Goal: Task Accomplishment & Management: Complete application form

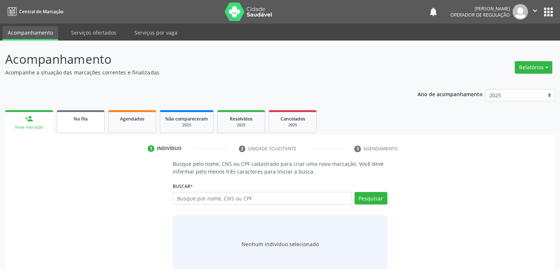
click at [92, 125] on link "Na fila" at bounding box center [81, 121] width 48 height 23
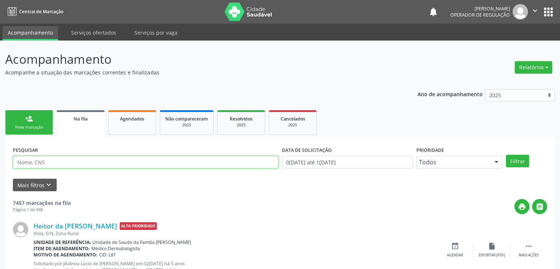
click at [78, 164] on input "text" at bounding box center [145, 162] width 265 height 13
click at [506, 155] on button "Filtrar" at bounding box center [517, 161] width 23 height 13
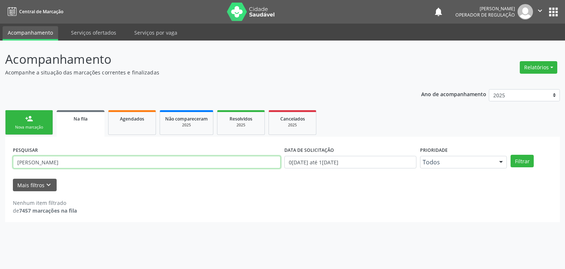
drag, startPoint x: 73, startPoint y: 165, endPoint x: 0, endPoint y: 175, distance: 73.8
click at [0, 175] on div "Acompanhamento Acompanhe a situação das marcações correntes e finalizadas Relat…" at bounding box center [282, 154] width 565 height 228
click at [511, 155] on button "Filtrar" at bounding box center [522, 161] width 23 height 13
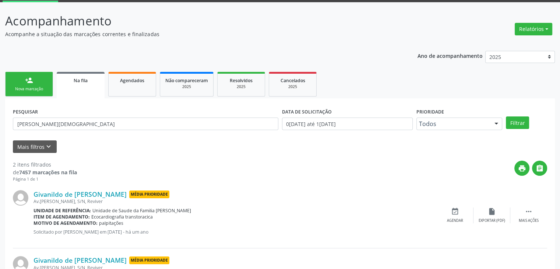
scroll to position [96, 0]
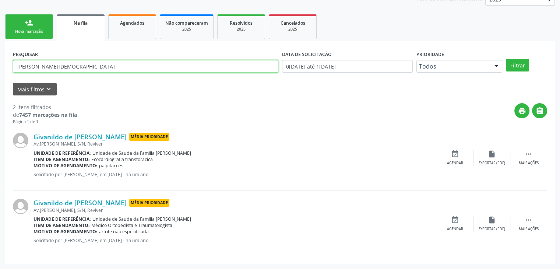
drag, startPoint x: 77, startPoint y: 66, endPoint x: 15, endPoint y: 66, distance: 61.8
click at [15, 66] on input "[PERSON_NAME][DEMOGRAPHIC_DATA]" at bounding box center [145, 66] width 265 height 13
type input "e"
type input "[PERSON_NAME]"
click at [506, 59] on button "Filtrar" at bounding box center [517, 65] width 23 height 13
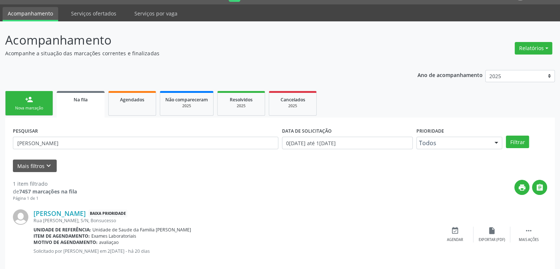
scroll to position [30, 0]
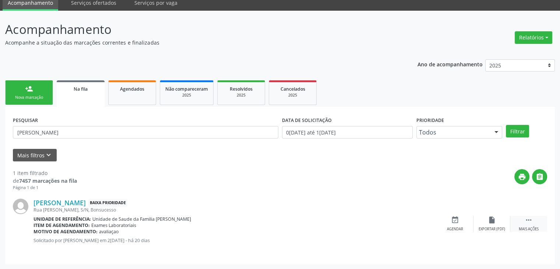
drag, startPoint x: 517, startPoint y: 224, endPoint x: 512, endPoint y: 224, distance: 4.4
click at [517, 224] on div " Mais ações" at bounding box center [528, 224] width 37 height 16
click at [491, 224] on div "edit Editar" at bounding box center [491, 224] width 37 height 16
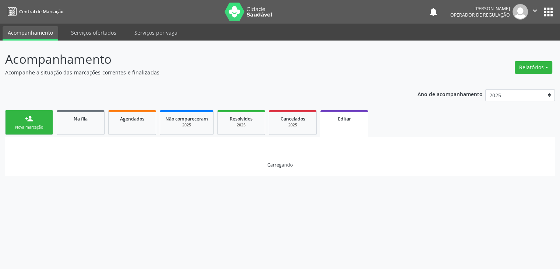
scroll to position [0, 0]
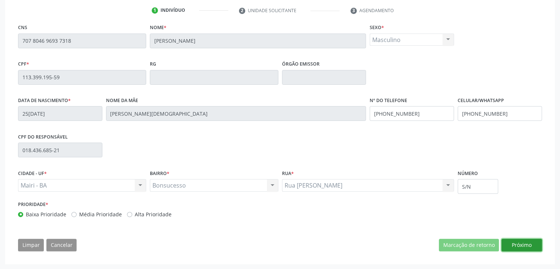
click at [510, 246] on button "Próximo" at bounding box center [521, 245] width 40 height 13
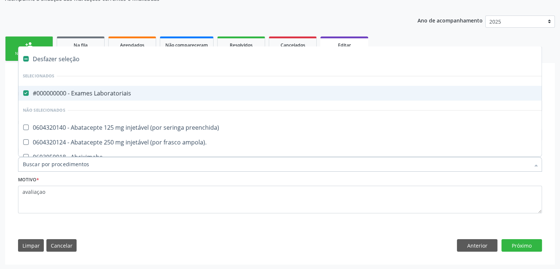
click at [66, 58] on div "Desfazer seleção" at bounding box center [305, 59] width 575 height 15
checkbox Laboratoriais "false"
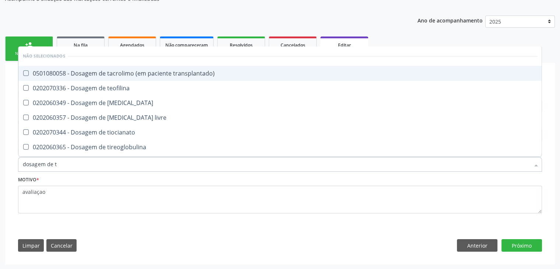
type input "dosagem de ts"
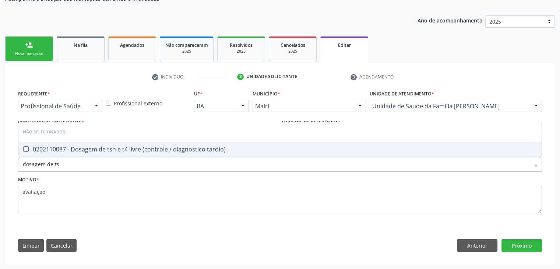
click at [110, 146] on div "0202110087 - Dosagem de tsh e t4 livre (controle / diagnostico tardio)" at bounding box center [280, 149] width 514 height 6
checkbox tardio\) "true"
click at [519, 243] on button "Próximo" at bounding box center [521, 245] width 40 height 13
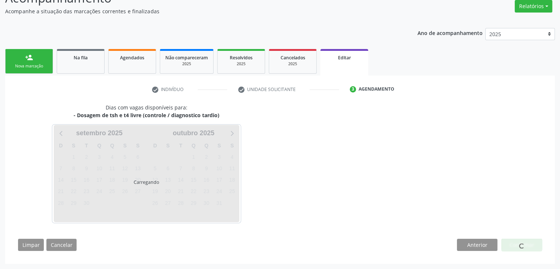
scroll to position [61, 0]
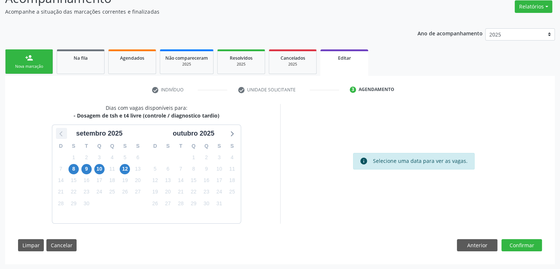
click at [61, 136] on icon at bounding box center [62, 133] width 10 height 10
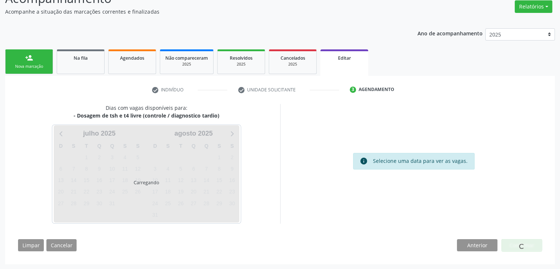
scroll to position [74, 0]
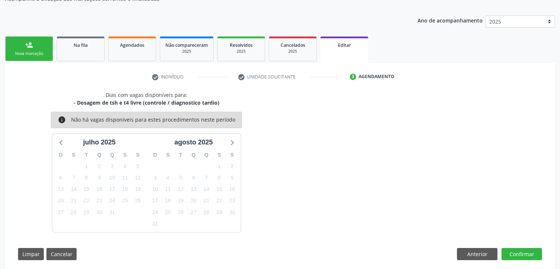
click at [232, 134] on div "agosto 2025" at bounding box center [194, 141] width 94 height 14
click at [236, 142] on icon at bounding box center [232, 142] width 10 height 10
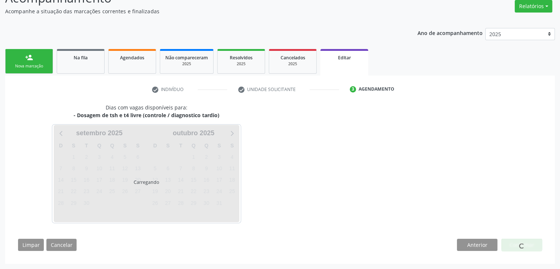
scroll to position [61, 0]
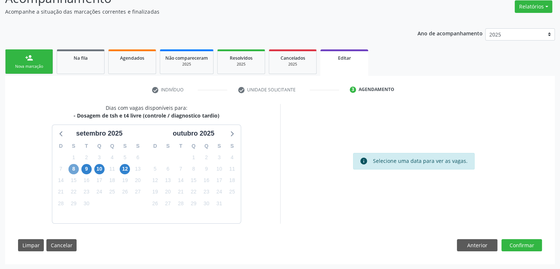
click at [76, 172] on span "8" at bounding box center [73, 169] width 10 height 10
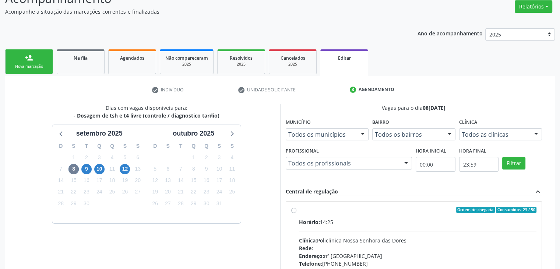
click at [355, 214] on label "Ordem de chegada Consumidos: 23 / 50 Horário: 14:25 Clínica: Policlinica [GEOGR…" at bounding box center [418, 263] width 238 height 113
click at [296, 213] on input "Ordem de chegada Consumidos: 23 / 50 Horário: 14:25 Clínica: Policlinica [GEOGR…" at bounding box center [293, 210] width 5 height 7
radio input "true"
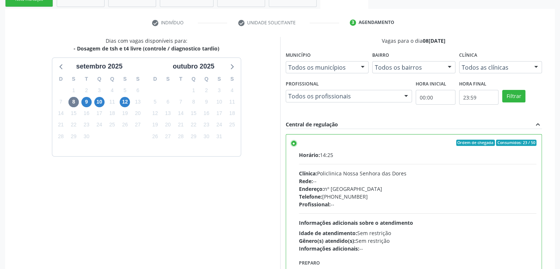
scroll to position [180, 0]
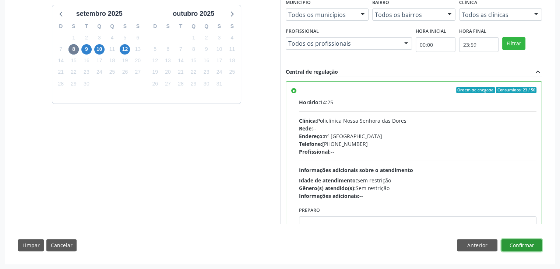
click at [518, 242] on button "Confirmar" at bounding box center [521, 245] width 40 height 13
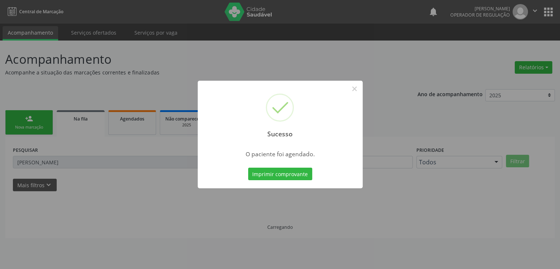
scroll to position [0, 0]
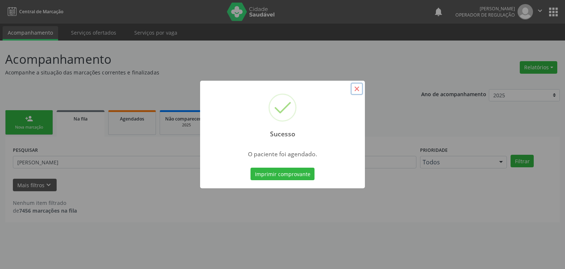
click at [355, 92] on button "×" at bounding box center [357, 88] width 13 height 13
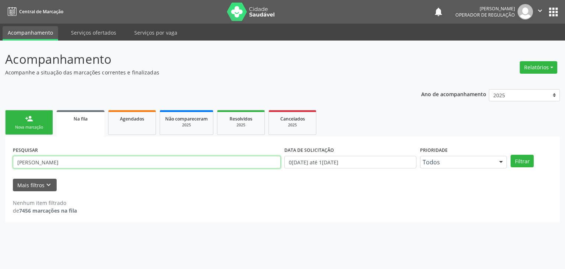
drag, startPoint x: 59, startPoint y: 164, endPoint x: 0, endPoint y: 173, distance: 59.1
click at [0, 173] on div "Acompanhamento Acompanhe a situação das marcações correntes e finalizadas Relat…" at bounding box center [282, 154] width 565 height 228
click at [511, 155] on button "Filtrar" at bounding box center [522, 161] width 23 height 13
drag, startPoint x: 64, startPoint y: 165, endPoint x: 0, endPoint y: 164, distance: 63.7
click at [0, 164] on div "Acompanhamento Acompanhe a situação das marcações correntes e finalizadas Relat…" at bounding box center [282, 154] width 565 height 228
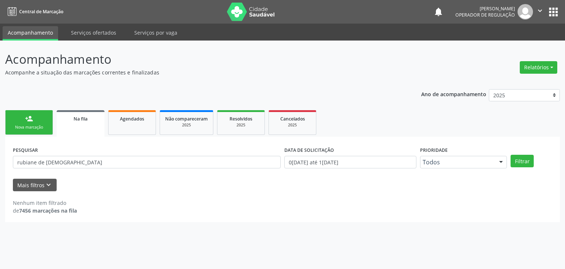
click at [0, 164] on div "Acompanhamento Acompanhe a situação das marcações correntes e finalizadas Relat…" at bounding box center [282, 154] width 565 height 228
drag, startPoint x: 70, startPoint y: 159, endPoint x: 0, endPoint y: 161, distance: 70.0
click at [0, 161] on div "Acompanhamento Acompanhe a situação das marcações correntes e finalizadas Relat…" at bounding box center [282, 154] width 565 height 228
click at [511, 155] on button "Filtrar" at bounding box center [522, 161] width 23 height 13
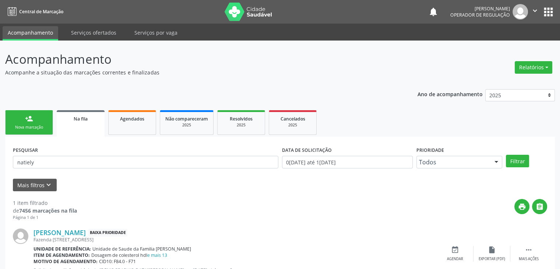
scroll to position [30, 0]
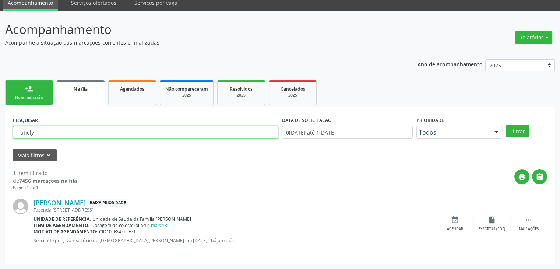
drag, startPoint x: 107, startPoint y: 135, endPoint x: 0, endPoint y: 154, distance: 108.7
click at [0, 154] on div "Acompanhamento Acompanhe a situação das marcações correntes e finalizadas Relat…" at bounding box center [280, 140] width 560 height 258
click at [506, 125] on button "Filtrar" at bounding box center [517, 131] width 23 height 13
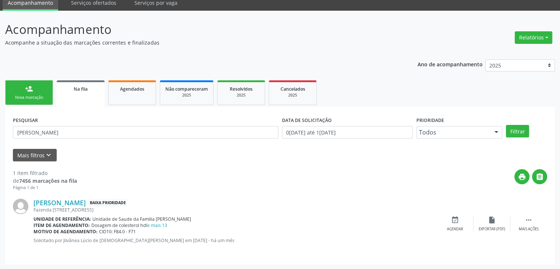
scroll to position [0, 0]
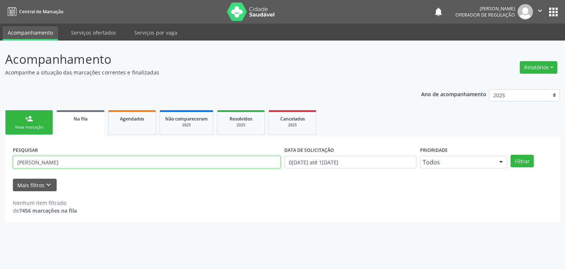
drag, startPoint x: 55, startPoint y: 161, endPoint x: 0, endPoint y: 169, distance: 55.5
click at [0, 169] on div "Acompanhamento Acompanhe a situação das marcações correntes e finalizadas Relat…" at bounding box center [282, 154] width 565 height 228
click at [511, 155] on button "Filtrar" at bounding box center [522, 161] width 23 height 13
click at [76, 165] on input "[PERSON_NAME]" at bounding box center [147, 162] width 268 height 13
click at [511, 155] on button "Filtrar" at bounding box center [522, 161] width 23 height 13
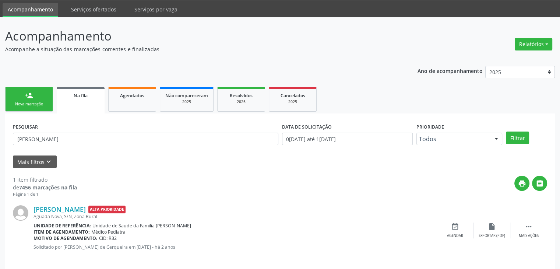
scroll to position [30, 0]
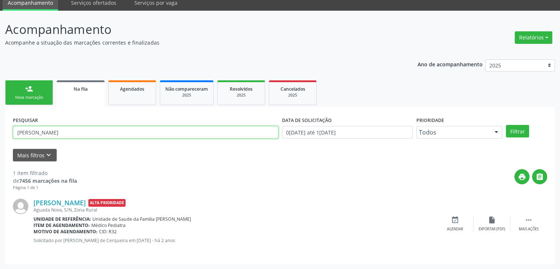
drag, startPoint x: 68, startPoint y: 133, endPoint x: 0, endPoint y: 137, distance: 67.9
click at [0, 137] on div "Acompanhamento Acompanhe a situação das marcações correntes e finalizadas Relat…" at bounding box center [280, 140] width 560 height 258
click at [506, 125] on button "Filtrar" at bounding box center [517, 131] width 23 height 13
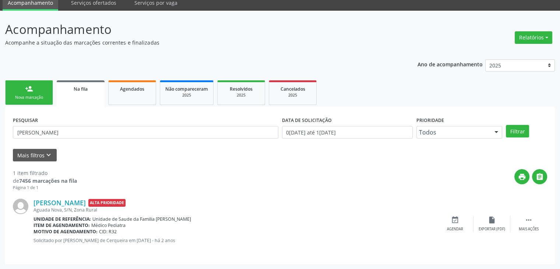
scroll to position [0, 0]
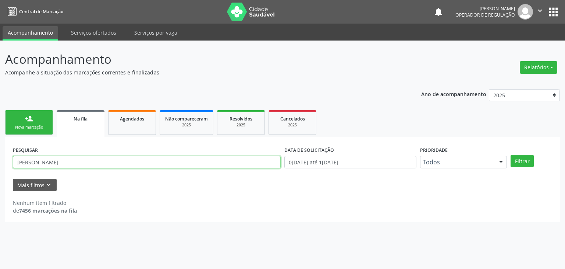
drag, startPoint x: 76, startPoint y: 162, endPoint x: 0, endPoint y: 165, distance: 76.3
click at [0, 165] on div "Acompanhamento Acompanhe a situação das marcações correntes e finalizadas Relat…" at bounding box center [282, 154] width 565 height 228
click at [511, 155] on button "Filtrar" at bounding box center [522, 161] width 23 height 13
drag, startPoint x: 53, startPoint y: 166, endPoint x: 0, endPoint y: 158, distance: 53.5
click at [0, 158] on div "Acompanhamento Acompanhe a situação das marcações correntes e finalizadas Relat…" at bounding box center [282, 154] width 565 height 228
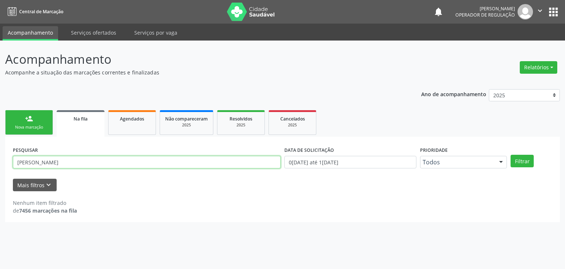
click at [511, 155] on button "Filtrar" at bounding box center [522, 161] width 23 height 13
drag, startPoint x: 84, startPoint y: 161, endPoint x: 10, endPoint y: 159, distance: 74.8
click at [10, 159] on div "PESQUISAR [PERSON_NAME] DATA DE SOLICITAÇÃO 01[DATE]té 17[DATE] Prioridade Todo…" at bounding box center [282, 179] width 555 height 85
click at [511, 155] on button "Filtrar" at bounding box center [522, 161] width 23 height 13
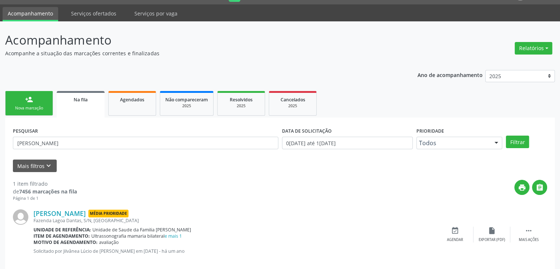
scroll to position [30, 0]
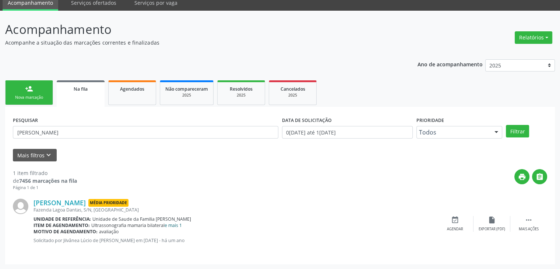
click at [179, 225] on link "e mais 1" at bounding box center [173, 225] width 17 height 6
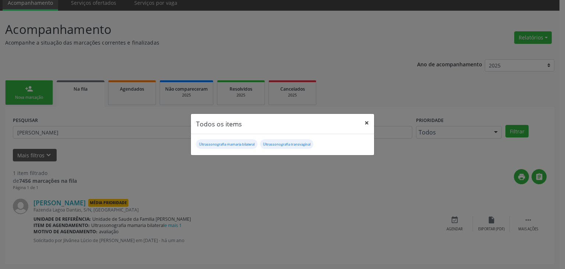
click at [364, 120] on button "×" at bounding box center [367, 123] width 15 height 18
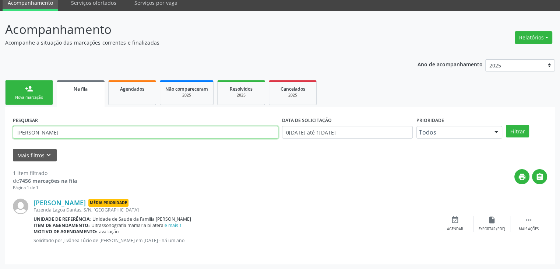
drag, startPoint x: 138, startPoint y: 128, endPoint x: 0, endPoint y: 135, distance: 138.6
click at [0, 135] on div "Acompanhamento Acompanhe a situação das marcações correntes e finalizadas Relat…" at bounding box center [280, 140] width 560 height 258
type input "[PERSON_NAME]"
click at [506, 125] on button "Filtrar" at bounding box center [517, 131] width 23 height 13
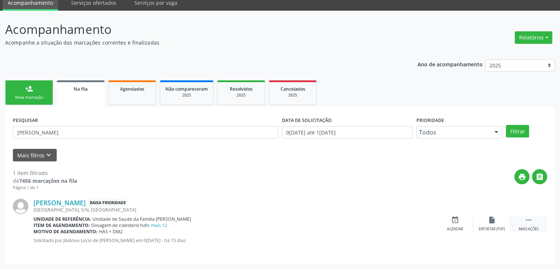
click at [514, 216] on div " Mais ações" at bounding box center [528, 224] width 37 height 16
click at [479, 217] on div "edit Editar" at bounding box center [491, 224] width 37 height 16
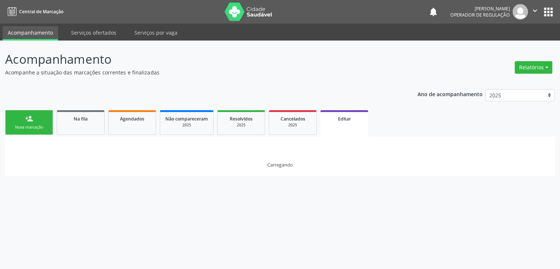
scroll to position [0, 0]
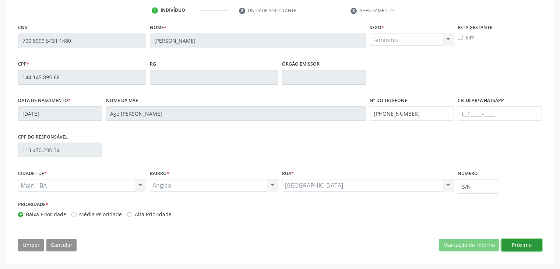
click at [534, 246] on button "Próximo" at bounding box center [521, 245] width 40 height 13
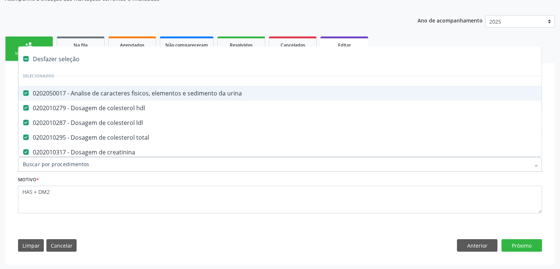
click at [62, 64] on div "Desfazer seleção" at bounding box center [305, 59] width 575 height 15
checkbox urina "false"
checkbox hdl "false"
checkbox ldl "false"
checkbox total "false"
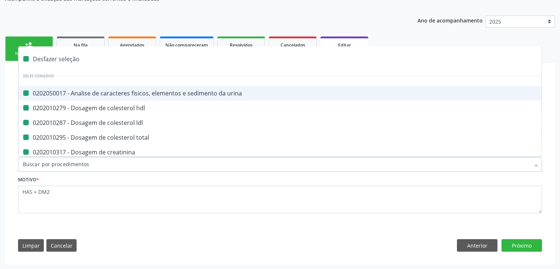
checkbox creatinina "false"
checkbox glicose "false"
checkbox glicosilada "false"
checkbox potassio "false"
checkbox \(tgo\) "false"
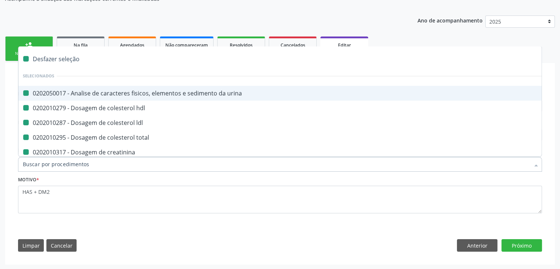
checkbox \(tgp\) "false"
checkbox triglicerideos "false"
checkbox ureia "false"
checkbox completo "false"
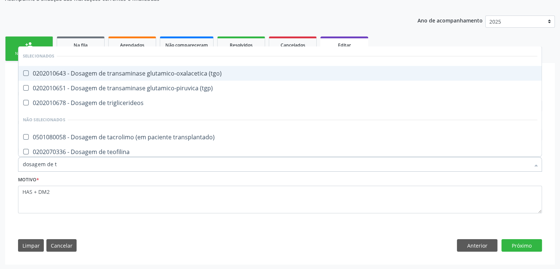
type input "dosagem de ts"
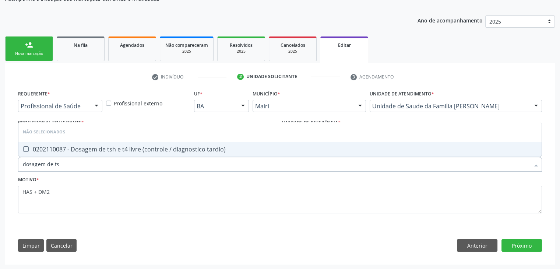
click at [88, 146] on div "0202110087 - Dosagem de tsh e t4 livre (controle / diagnostico tardio)" at bounding box center [280, 149] width 514 height 6
checkbox tardio\) "true"
click at [533, 246] on button "Próximo" at bounding box center [521, 245] width 40 height 13
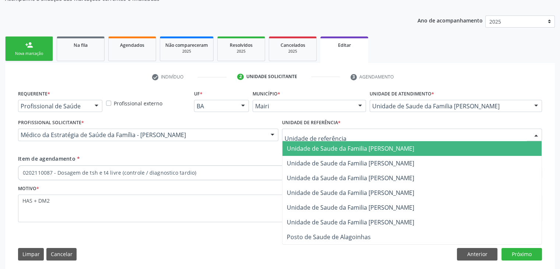
click at [398, 151] on span "Unidade de Saude da Familia [PERSON_NAME]" at bounding box center [350, 148] width 127 height 8
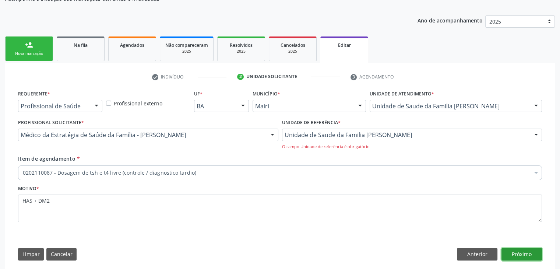
click at [514, 253] on button "Próximo" at bounding box center [521, 254] width 40 height 13
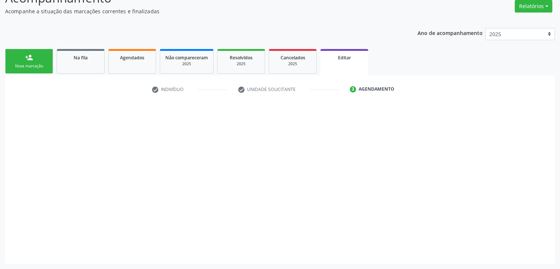
scroll to position [61, 0]
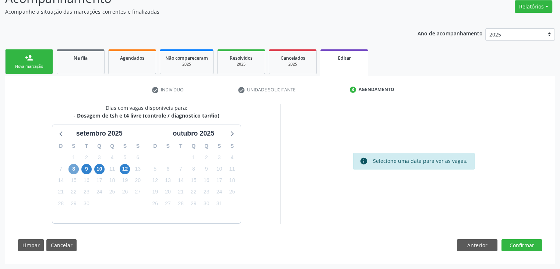
click at [73, 168] on span "8" at bounding box center [73, 169] width 10 height 10
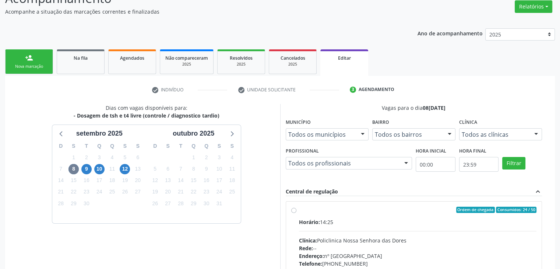
click at [426, 235] on div "Horário: 14:25 Clínica: Policlinica Nossa Senhora das Dores Rede: -- Endereço: …" at bounding box center [418, 268] width 238 height 101
click at [296, 213] on input "Ordem de chegada Consumidos: 24 / 50 Horário: 14:25 Clínica: Policlinica [GEOGR…" at bounding box center [293, 210] width 5 height 7
radio input "true"
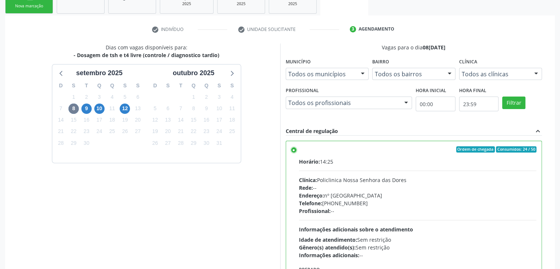
scroll to position [180, 0]
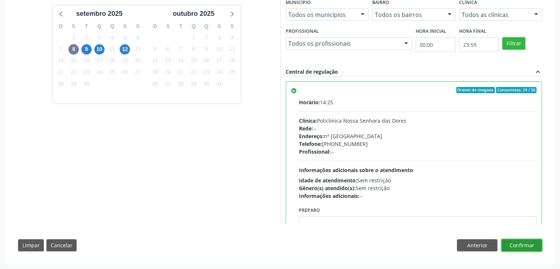
click at [531, 239] on button "Confirmar" at bounding box center [521, 245] width 40 height 13
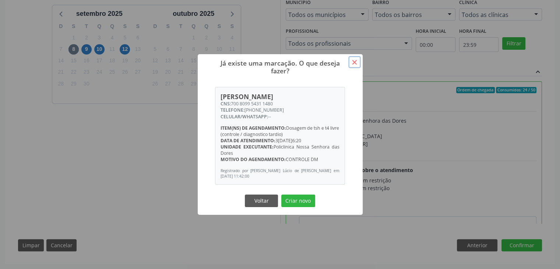
click at [353, 64] on button "×" at bounding box center [354, 62] width 13 height 13
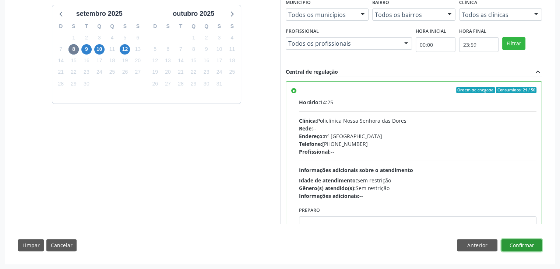
click at [529, 243] on button "Confirmar" at bounding box center [521, 245] width 40 height 13
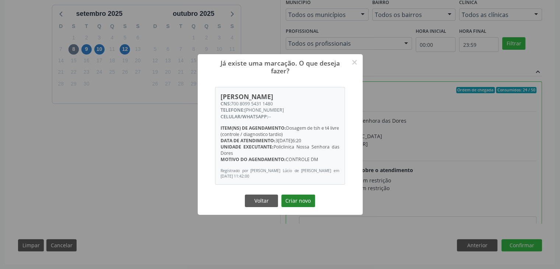
click at [309, 202] on button "Criar novo" at bounding box center [298, 200] width 34 height 13
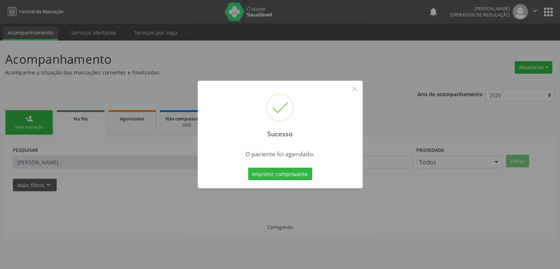
scroll to position [0, 0]
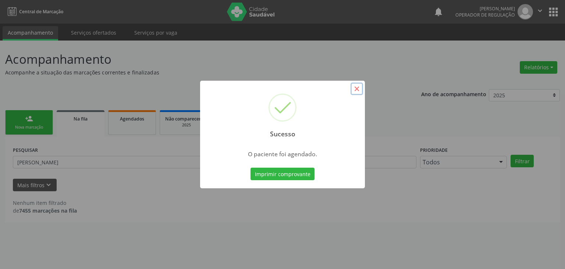
click at [355, 87] on button "×" at bounding box center [357, 88] width 13 height 13
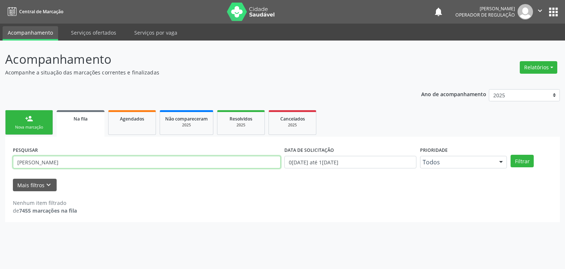
drag, startPoint x: 71, startPoint y: 165, endPoint x: 0, endPoint y: 158, distance: 71.1
click at [0, 158] on div "Acompanhamento Acompanhe a situação das marcações correntes e finalizadas Relat…" at bounding box center [282, 154] width 565 height 228
click at [511, 155] on button "Filtrar" at bounding box center [522, 161] width 23 height 13
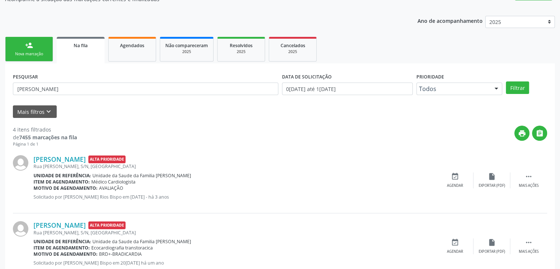
scroll to position [7, 0]
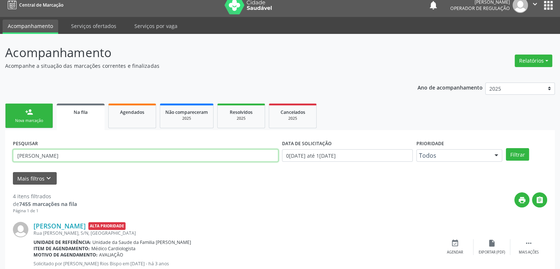
drag, startPoint x: 119, startPoint y: 154, endPoint x: 0, endPoint y: 147, distance: 119.1
click at [0, 147] on div "Acompanhamento Acompanhe a situação das marcações correntes e finalizadas Relat…" at bounding box center [280, 262] width 560 height 457
type input "[PERSON_NAME]"
click at [506, 148] on button "Filtrar" at bounding box center [517, 154] width 23 height 13
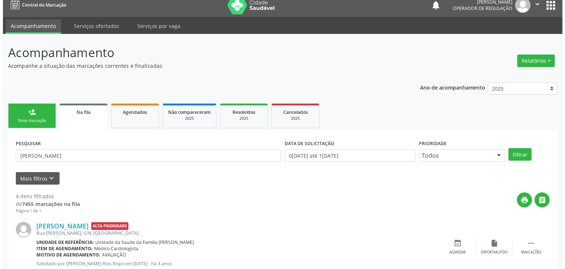
scroll to position [0, 0]
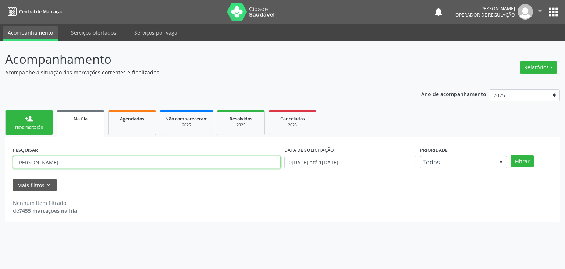
drag, startPoint x: 87, startPoint y: 165, endPoint x: 9, endPoint y: 159, distance: 78.2
click at [9, 159] on div "PESQUISAR [PERSON_NAME] DATA DE SOLICITAÇÃO 01[DATE]té 17[DATE] Prioridade Todo…" at bounding box center [282, 179] width 555 height 85
click at [497, 225] on div "Acompanhamento Acompanhe a situação das marcações correntes e finalizadas Relat…" at bounding box center [282, 154] width 565 height 228
